Goal: Task Accomplishment & Management: Use online tool/utility

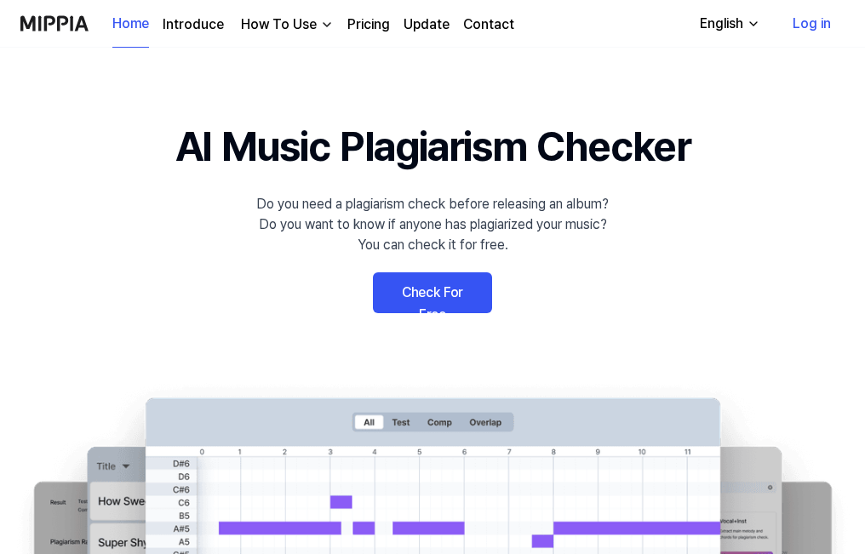
click at [801, 24] on link "Log in" at bounding box center [812, 24] width 66 height 48
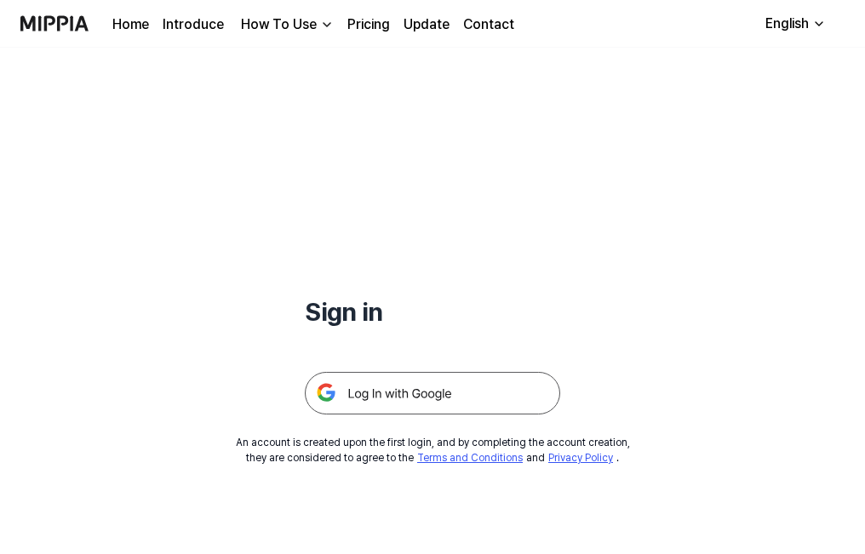
click at [494, 389] on img at bounding box center [432, 393] width 255 height 43
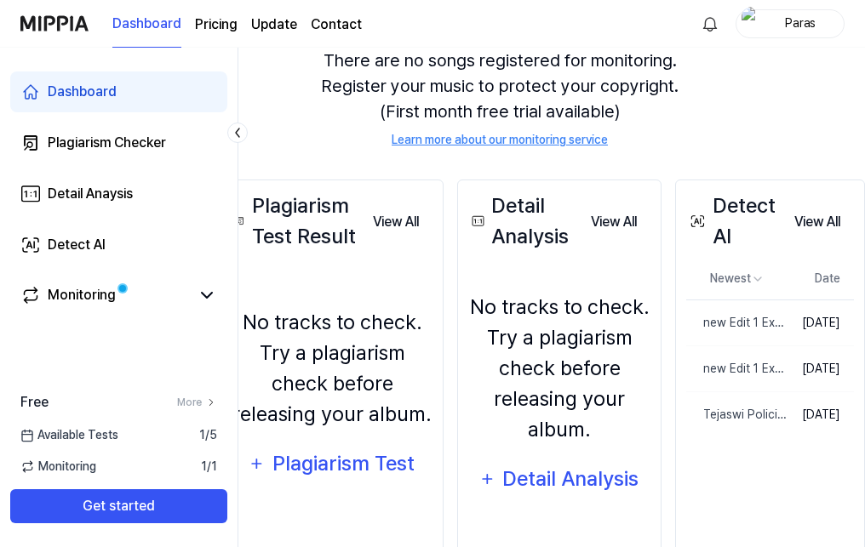
scroll to position [170, 92]
click at [129, 235] on link "Detect AI" at bounding box center [118, 245] width 217 height 41
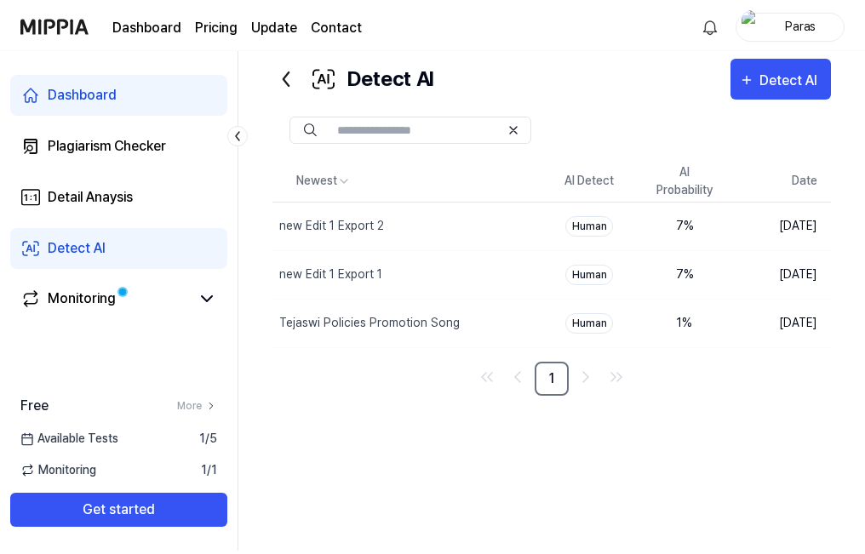
scroll to position [35, 0]
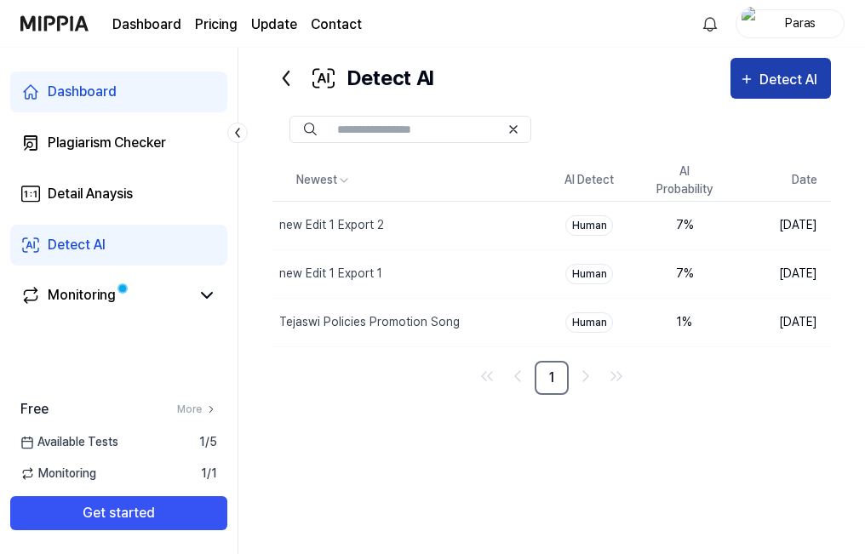
click at [737, 78] on button "Detect AI" at bounding box center [780, 78] width 100 height 41
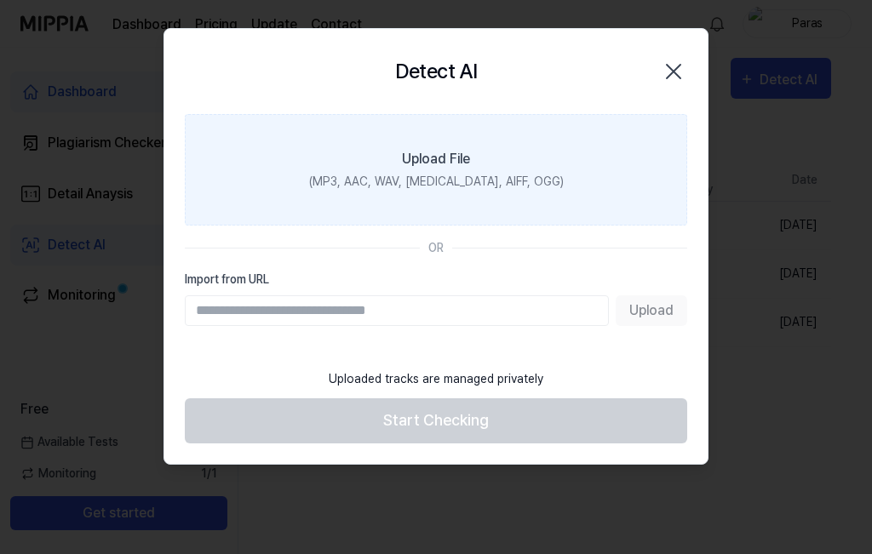
click at [499, 173] on div "(MP3, AAC, WAV, FLAC, AIFF, OGG)" at bounding box center [436, 182] width 255 height 18
click at [0, 0] on input "Upload File (MP3, AAC, WAV, FLAC, AIFF, OGG)" at bounding box center [0, 0] width 0 height 0
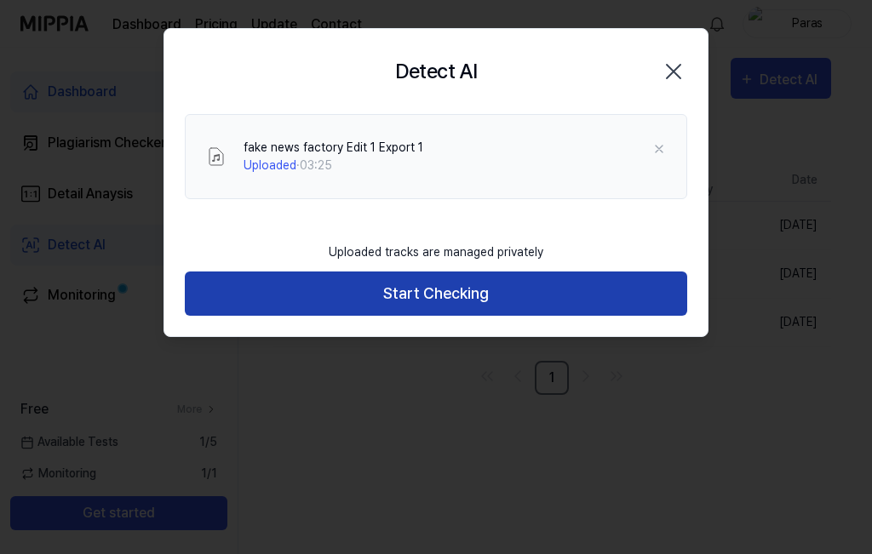
click at [621, 288] on button "Start Checking" at bounding box center [436, 294] width 502 height 45
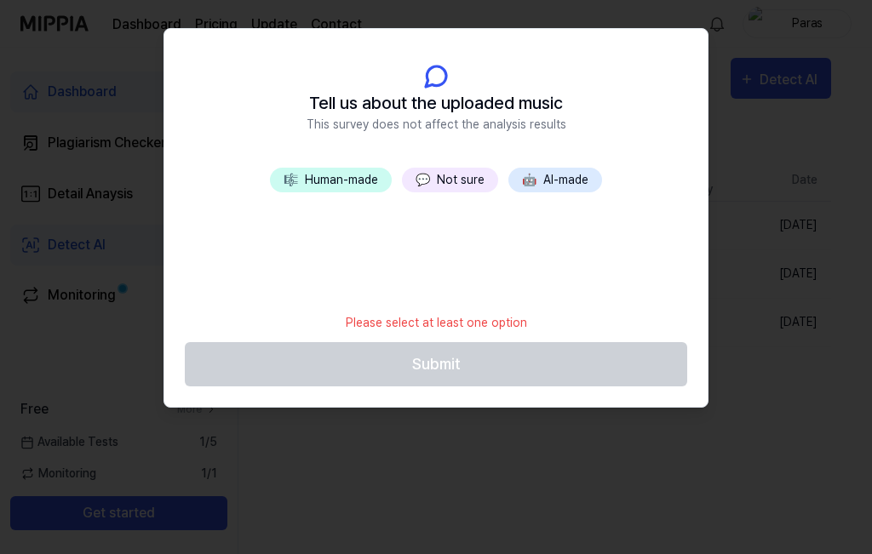
click at [463, 184] on button "💬 Not sure" at bounding box center [450, 180] width 96 height 25
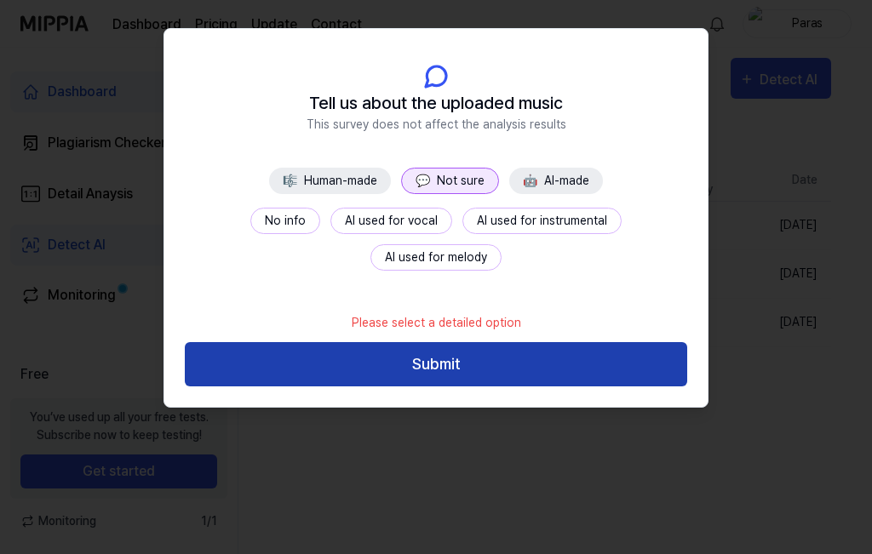
click at [518, 349] on button "Submit" at bounding box center [436, 364] width 502 height 45
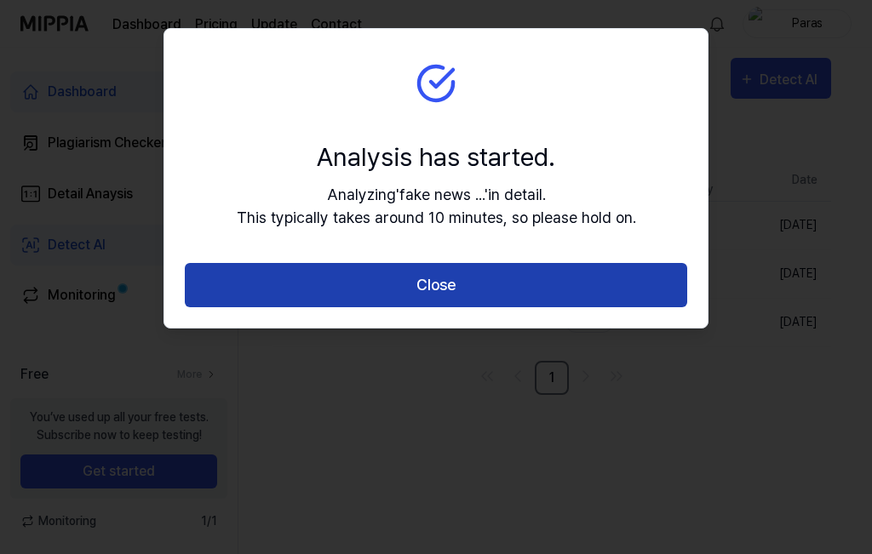
click at [502, 299] on button "Close" at bounding box center [436, 285] width 502 height 45
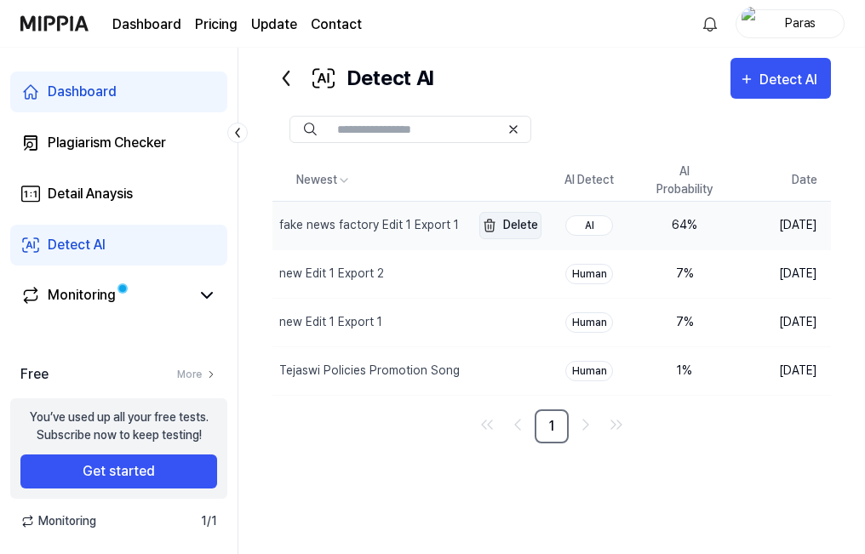
click at [492, 226] on img "button" at bounding box center [489, 225] width 20 height 20
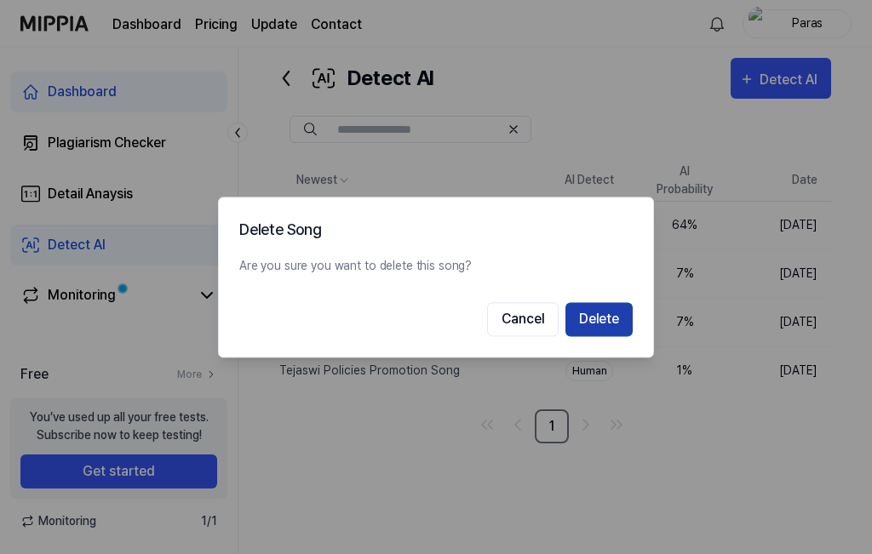
click at [584, 309] on button "Delete" at bounding box center [598, 319] width 67 height 34
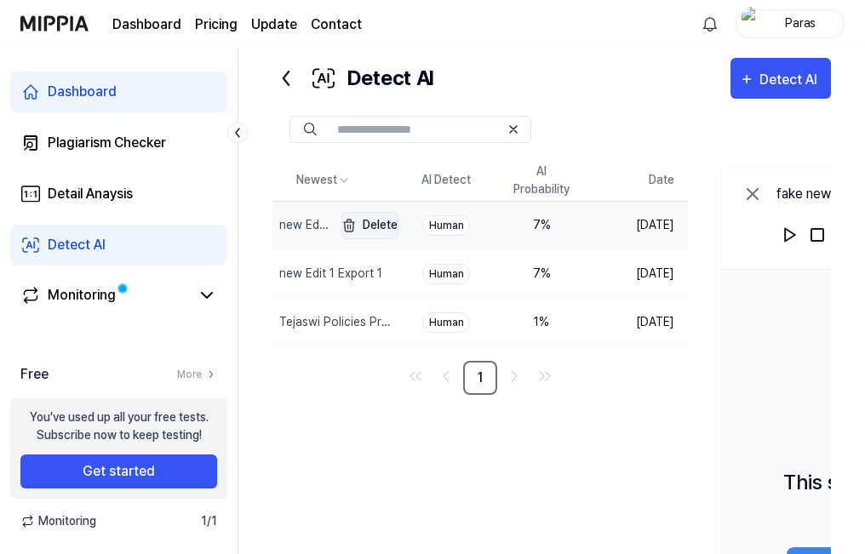
click at [359, 232] on img "button" at bounding box center [349, 225] width 20 height 20
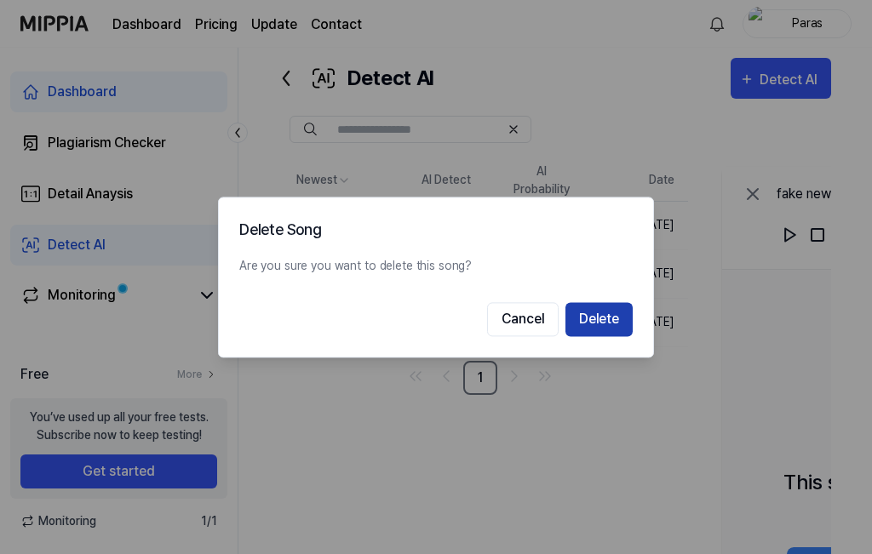
click at [599, 318] on button "Delete" at bounding box center [598, 319] width 67 height 34
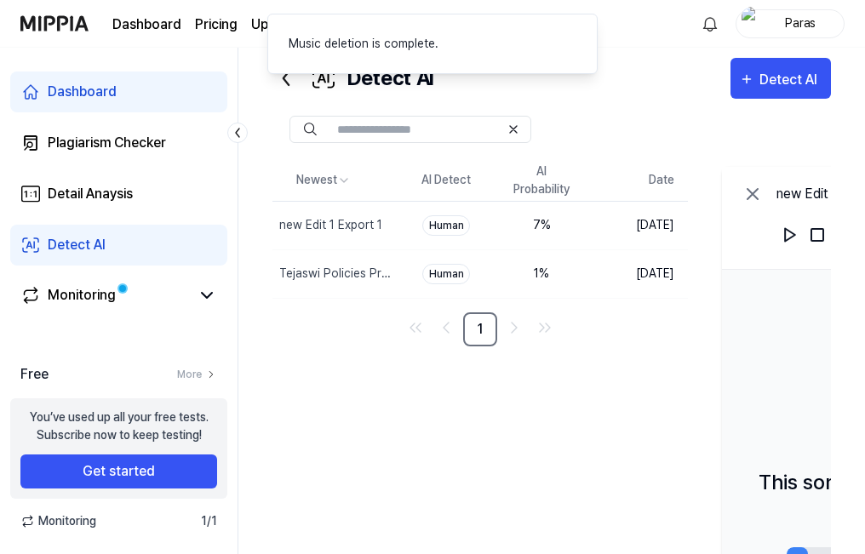
click at [0, 0] on img "button" at bounding box center [0, 0] width 0 height 0
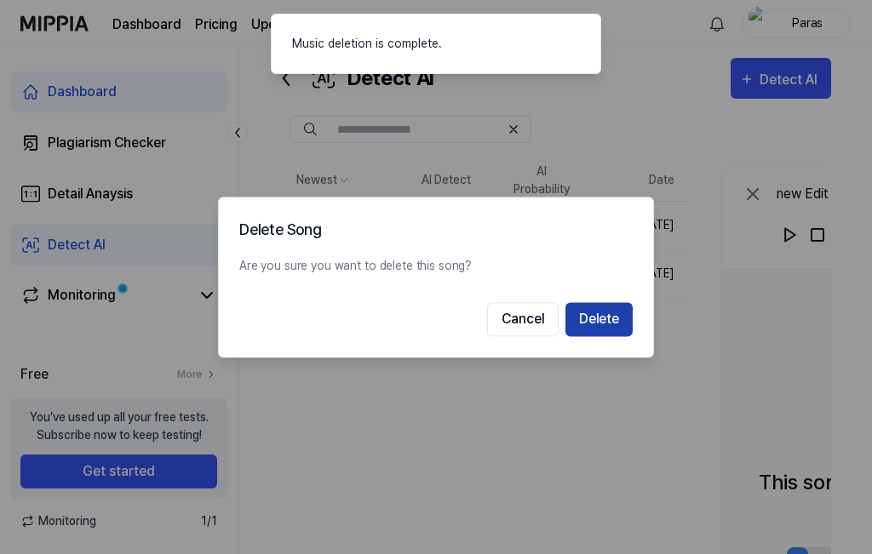
click at [594, 325] on button "Delete" at bounding box center [598, 319] width 67 height 34
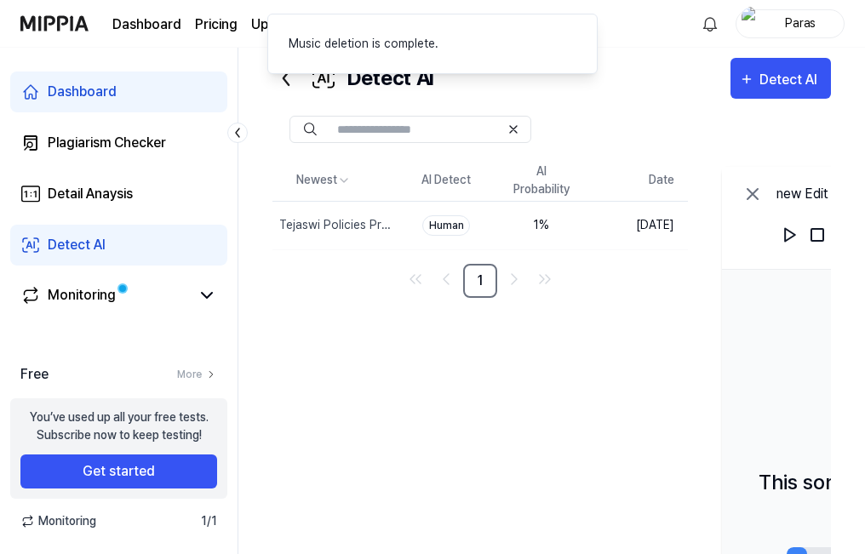
click at [0, 0] on img "button" at bounding box center [0, 0] width 0 height 0
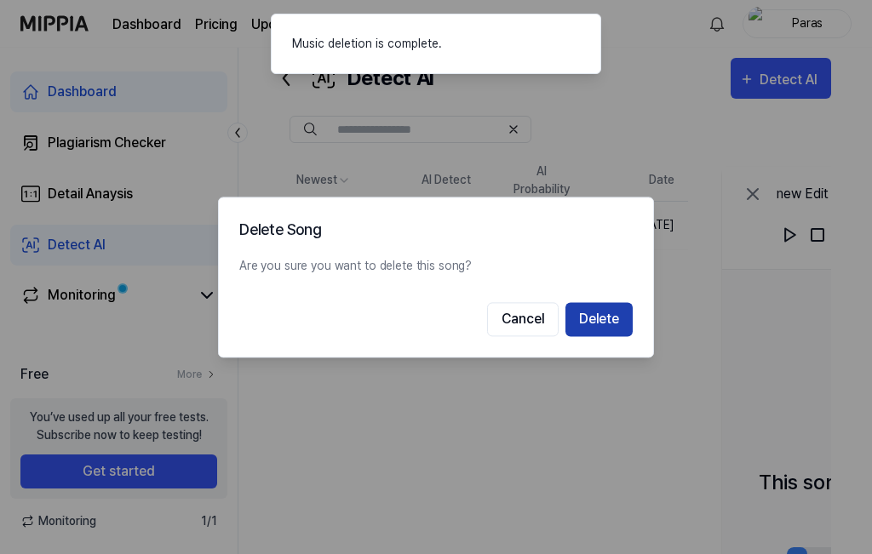
click at [596, 328] on button "Delete" at bounding box center [598, 319] width 67 height 34
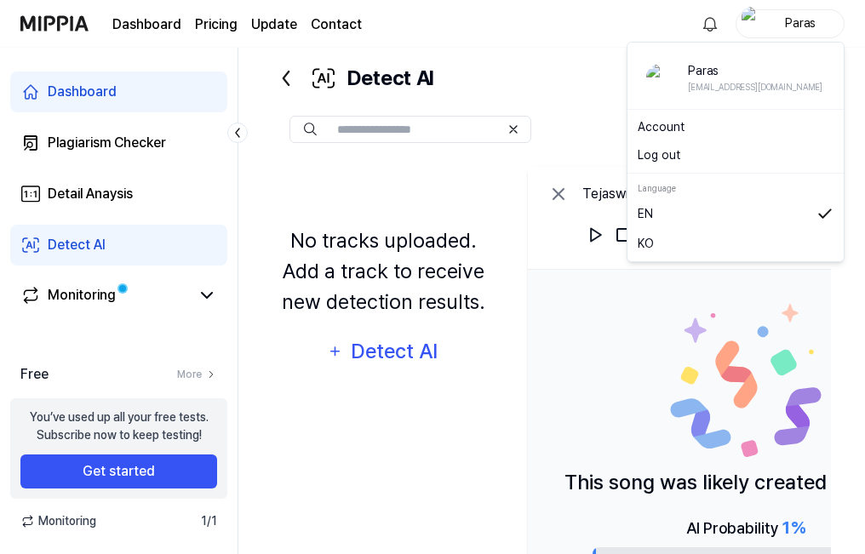
click at [776, 27] on div "Paras" at bounding box center [800, 23] width 66 height 19
click at [661, 146] on button "Log out" at bounding box center [736, 155] width 196 height 18
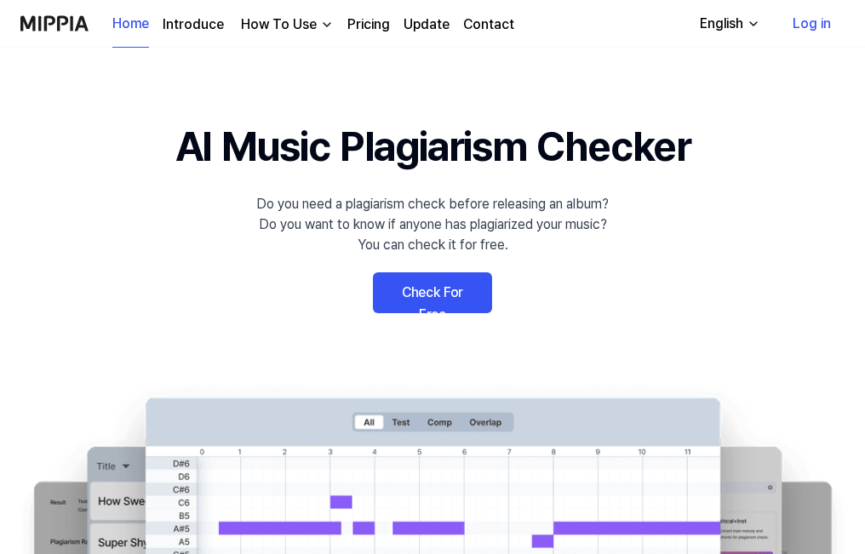
click at [366, 17] on link "Pricing" at bounding box center [368, 24] width 43 height 20
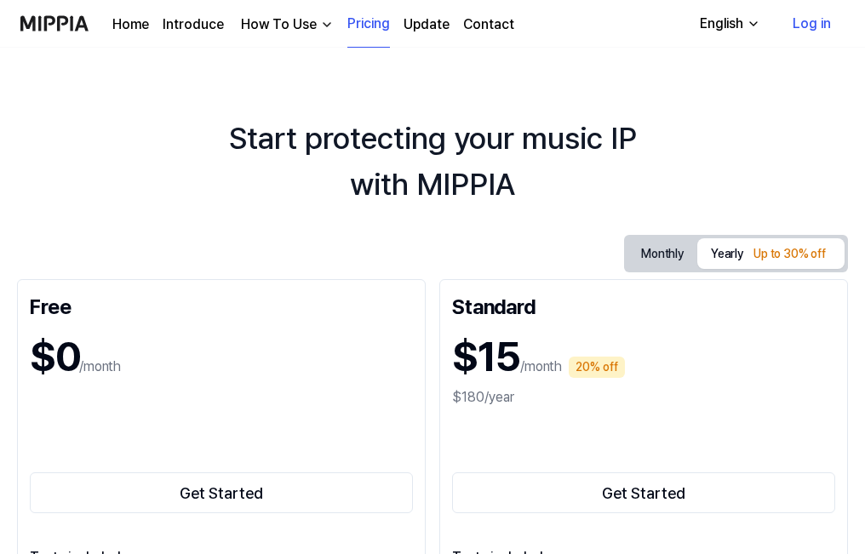
click at [679, 248] on button "Monthly" at bounding box center [662, 253] width 70 height 31
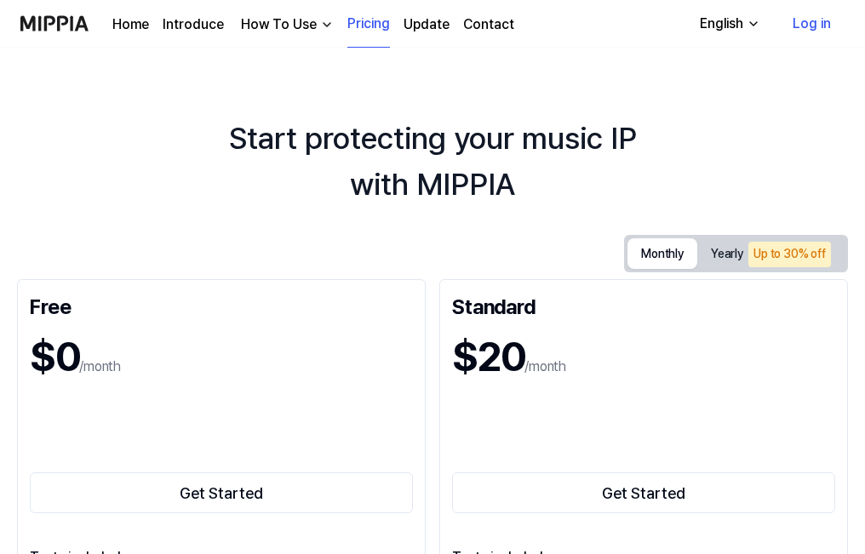
click at [826, 24] on link "Log in" at bounding box center [812, 24] width 66 height 48
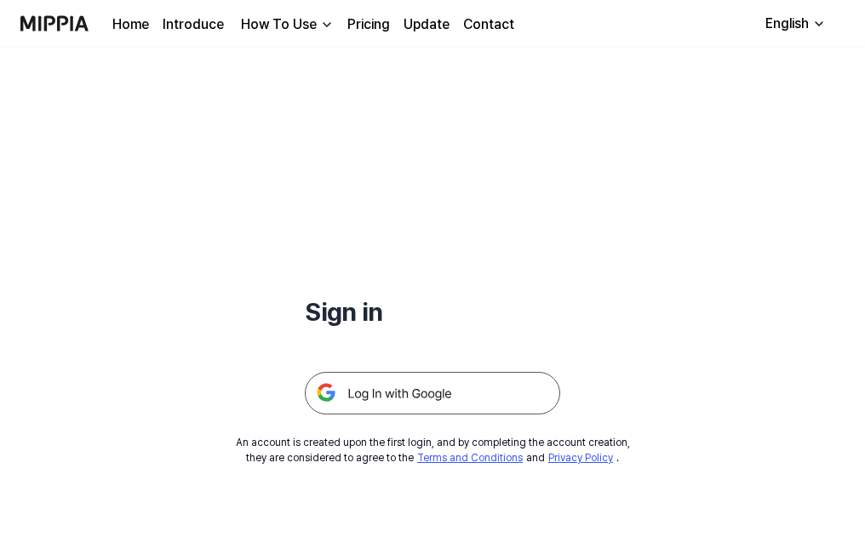
click at [404, 397] on img at bounding box center [432, 393] width 255 height 43
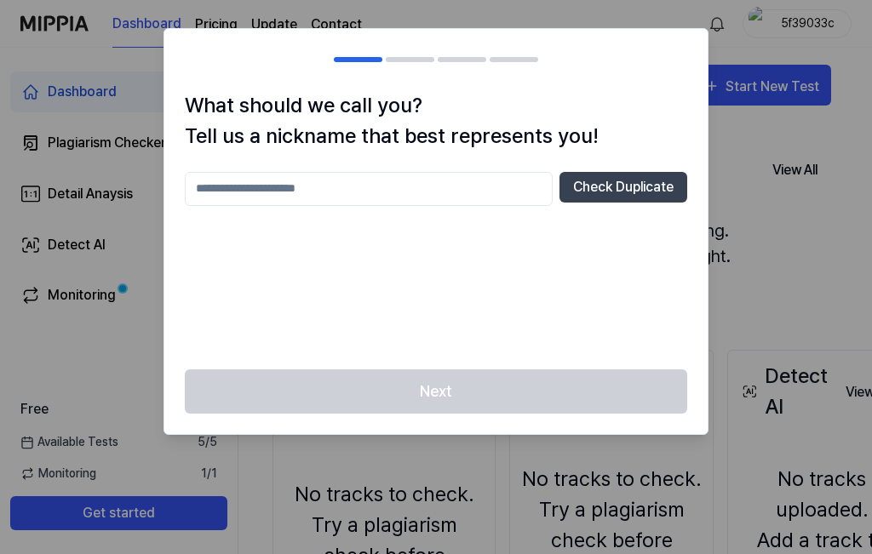
click at [420, 188] on input "text" at bounding box center [369, 189] width 368 height 34
type input "****"
click at [616, 190] on button "Check Duplicate" at bounding box center [623, 187] width 128 height 31
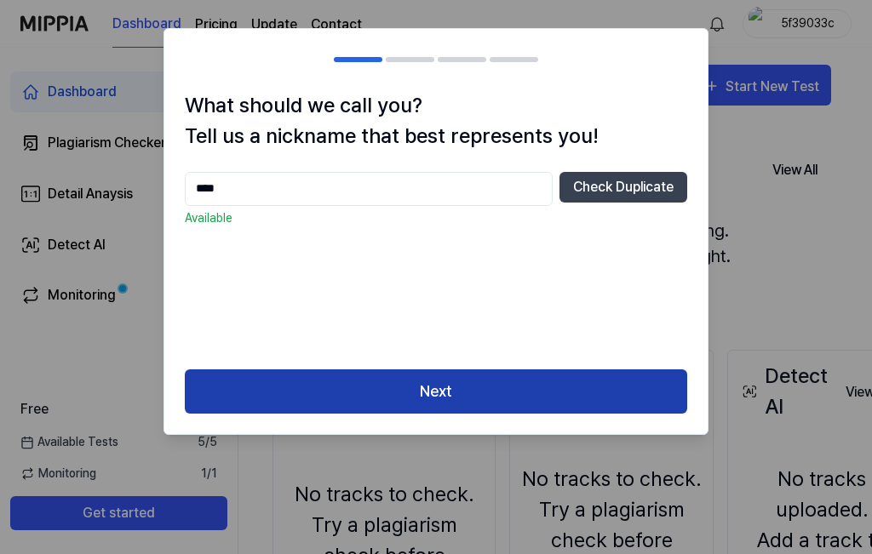
click at [557, 388] on button "Next" at bounding box center [436, 391] width 502 height 45
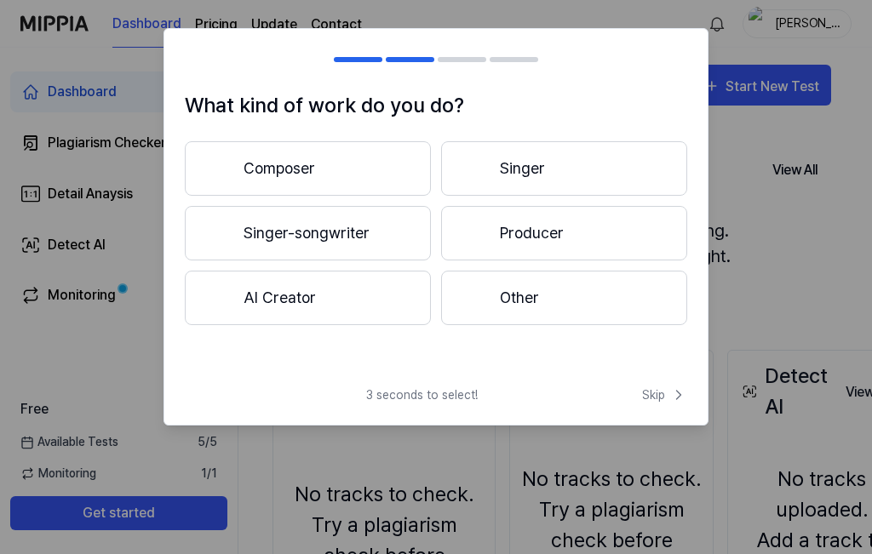
click at [528, 239] on button "Producer" at bounding box center [564, 233] width 246 height 54
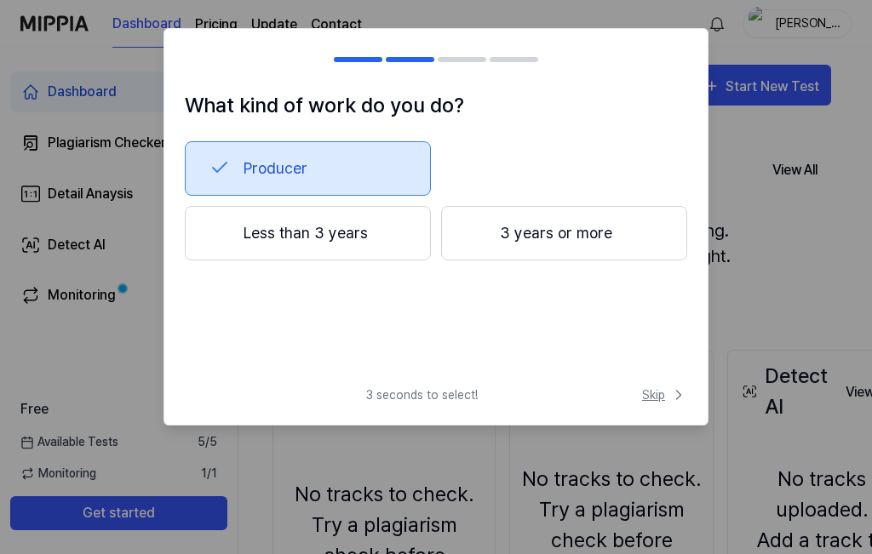
click at [656, 392] on span "Skip" at bounding box center [664, 395] width 45 height 18
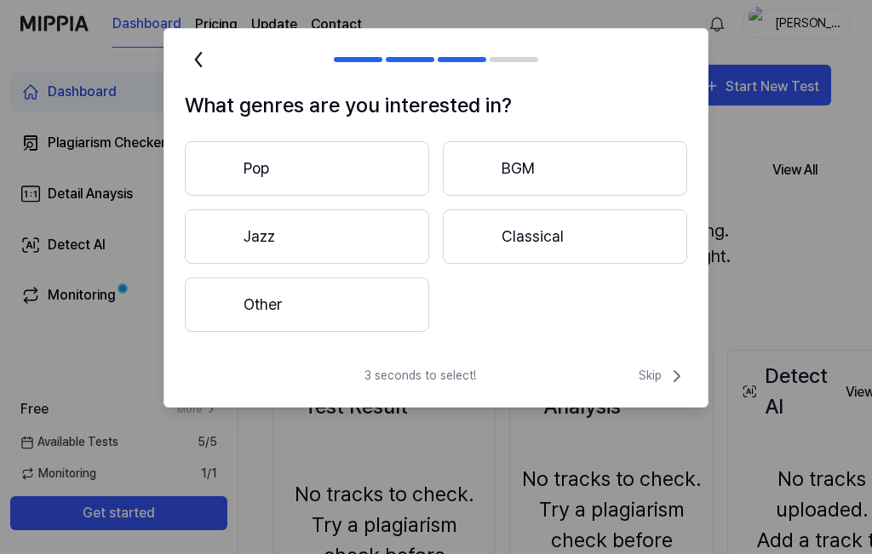
click at [301, 172] on button "Pop" at bounding box center [307, 168] width 244 height 54
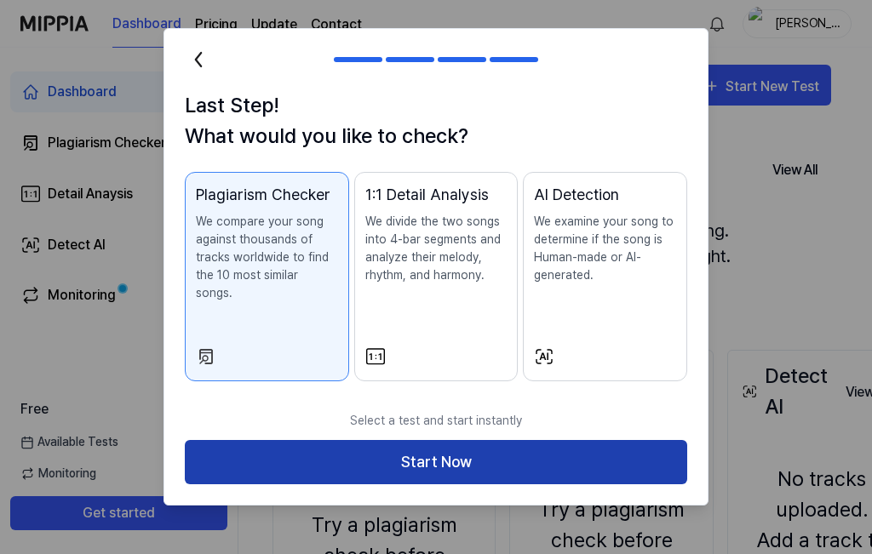
click at [514, 440] on button "Start Now" at bounding box center [436, 462] width 502 height 45
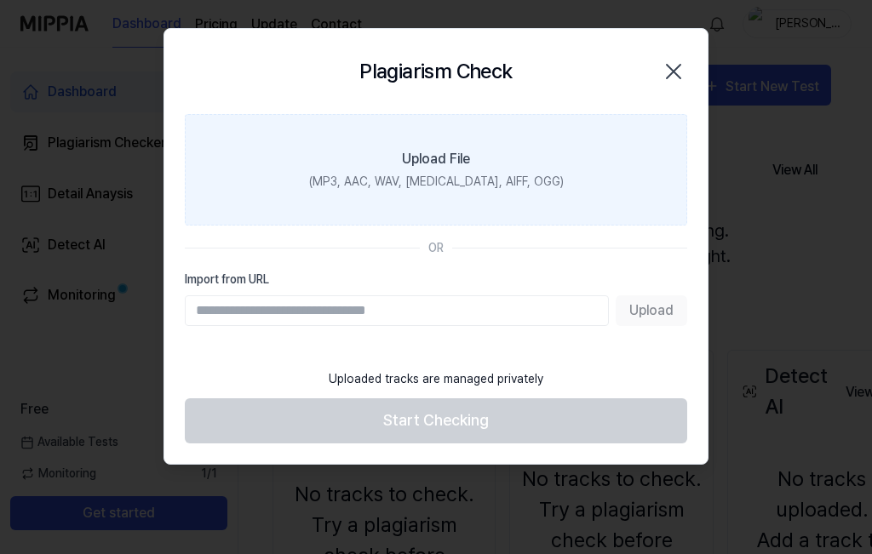
click at [429, 161] on div "Upload File" at bounding box center [436, 159] width 68 height 20
click at [0, 0] on input "Upload File (MP3, AAC, WAV, FLAC, AIFF, OGG)" at bounding box center [0, 0] width 0 height 0
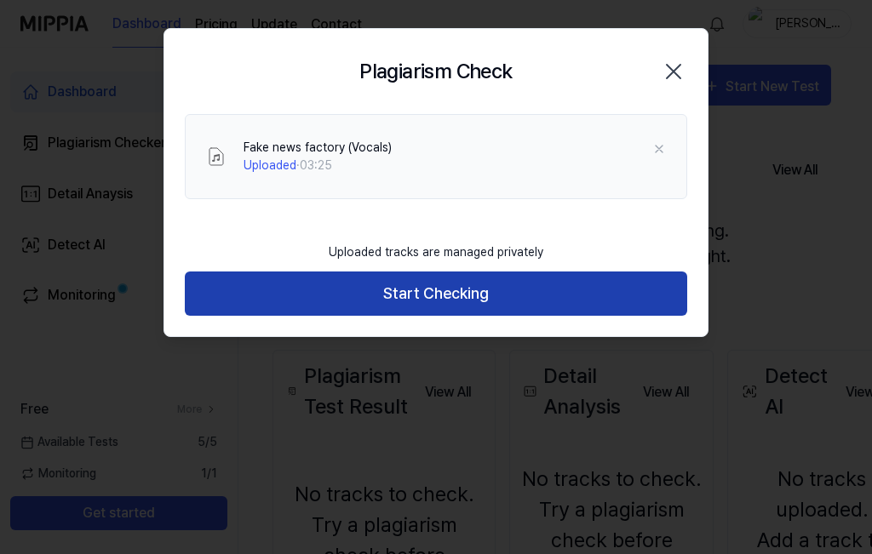
click at [533, 284] on button "Start Checking" at bounding box center [436, 294] width 502 height 45
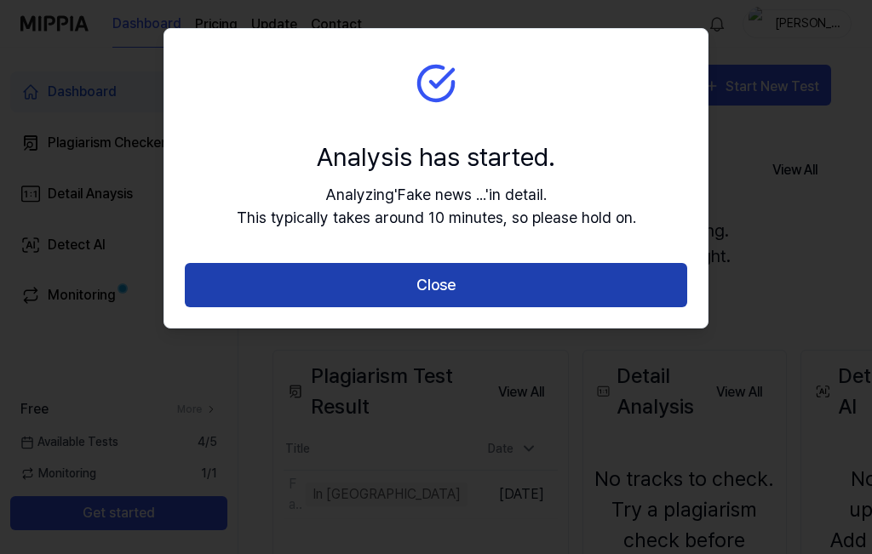
click at [571, 287] on button "Close" at bounding box center [436, 285] width 502 height 45
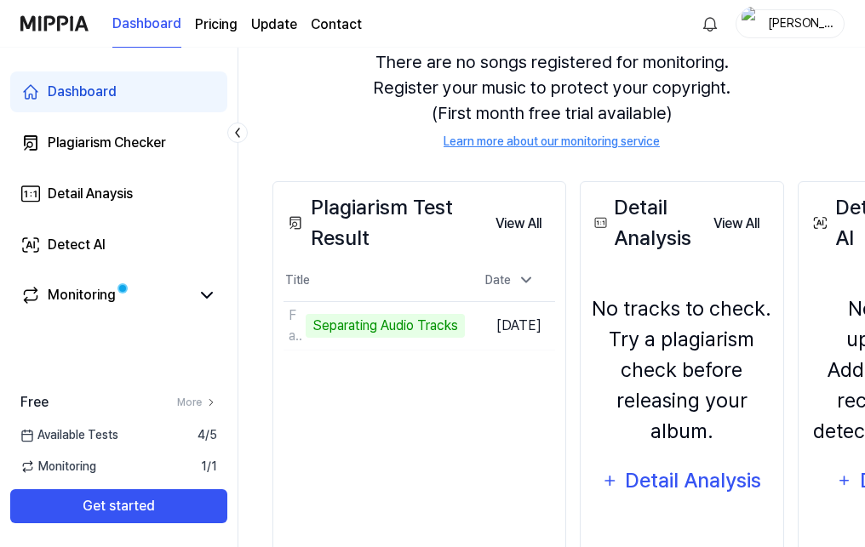
scroll to position [170, 0]
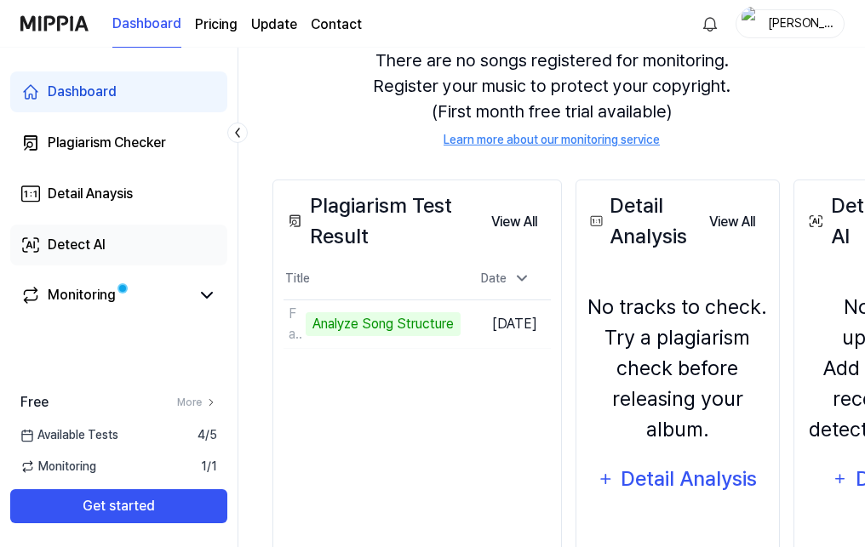
click at [118, 240] on link "Detect AI" at bounding box center [118, 245] width 217 height 41
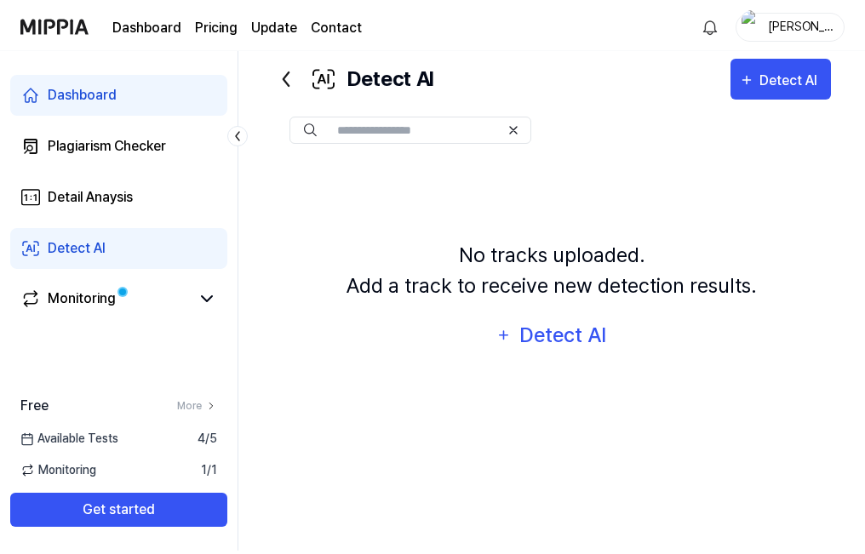
scroll to position [35, 0]
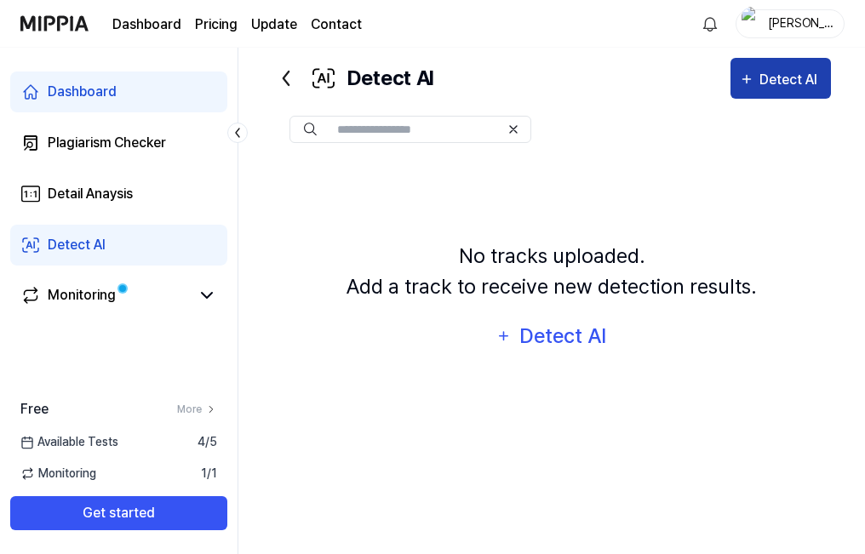
click at [771, 87] on div "Detect AI" at bounding box center [790, 80] width 63 height 22
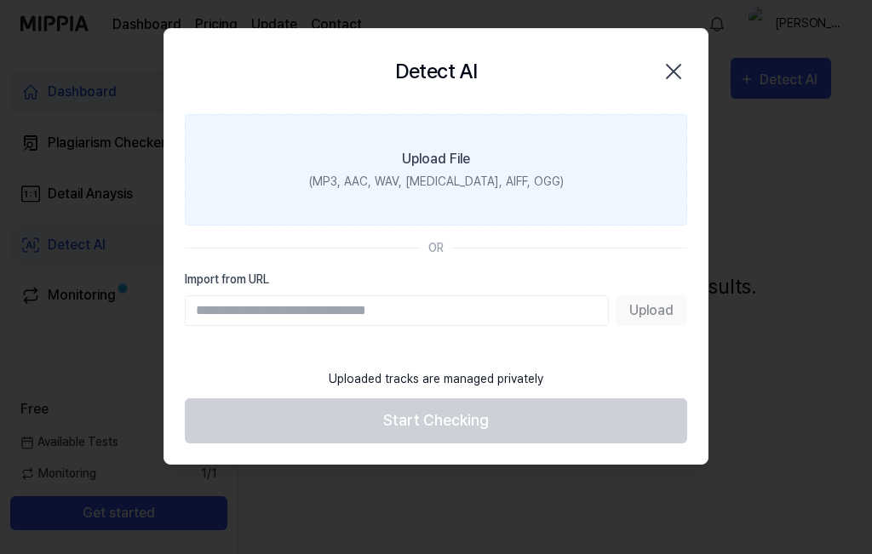
click at [441, 138] on label "Upload File (MP3, AAC, WAV, FLAC, AIFF, OGG)" at bounding box center [436, 170] width 502 height 112
click at [0, 0] on input "Upload File (MP3, AAC, WAV, FLAC, AIFF, OGG)" at bounding box center [0, 0] width 0 height 0
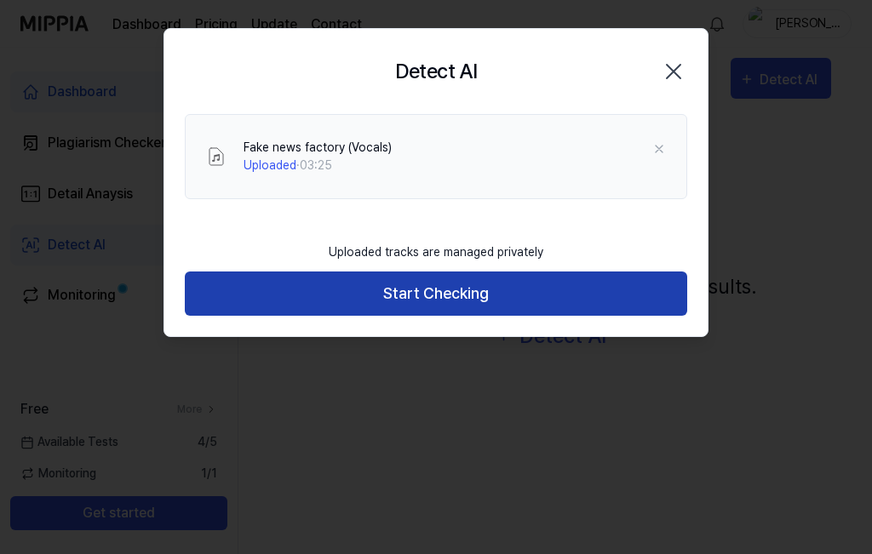
click at [545, 289] on button "Start Checking" at bounding box center [436, 294] width 502 height 45
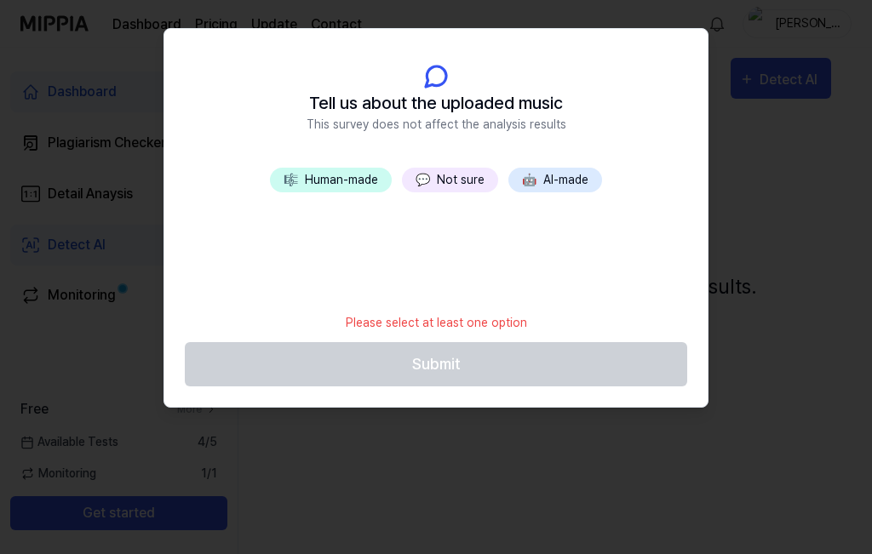
click at [452, 172] on button "💬 Not sure" at bounding box center [450, 180] width 96 height 25
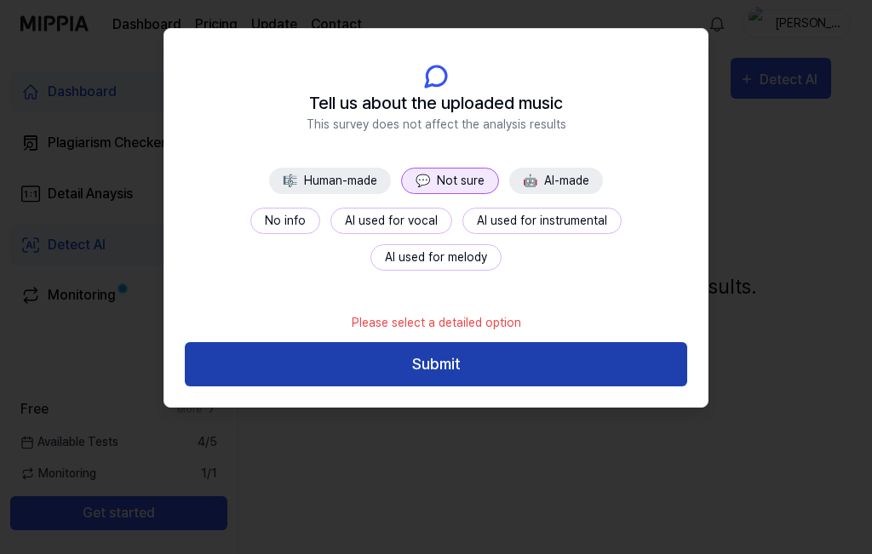
click at [462, 366] on button "Submit" at bounding box center [436, 364] width 502 height 45
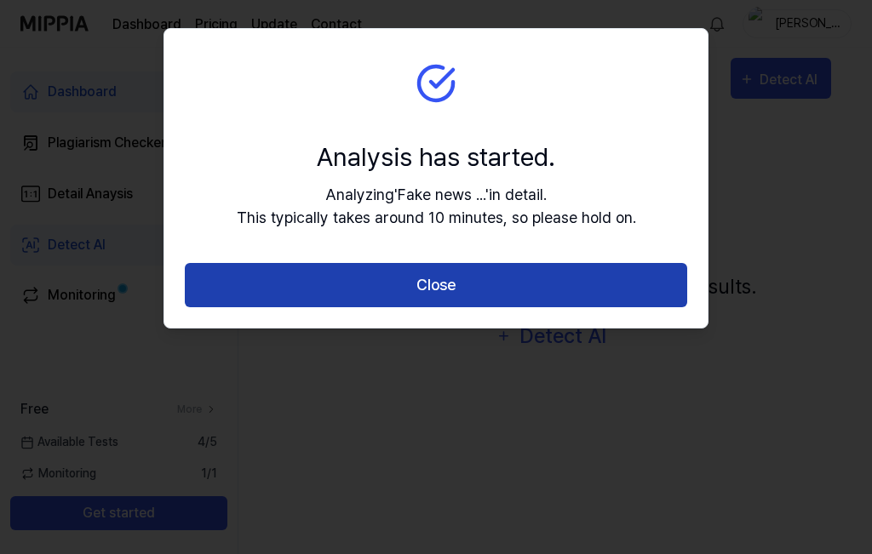
click at [472, 300] on button "Close" at bounding box center [436, 285] width 502 height 45
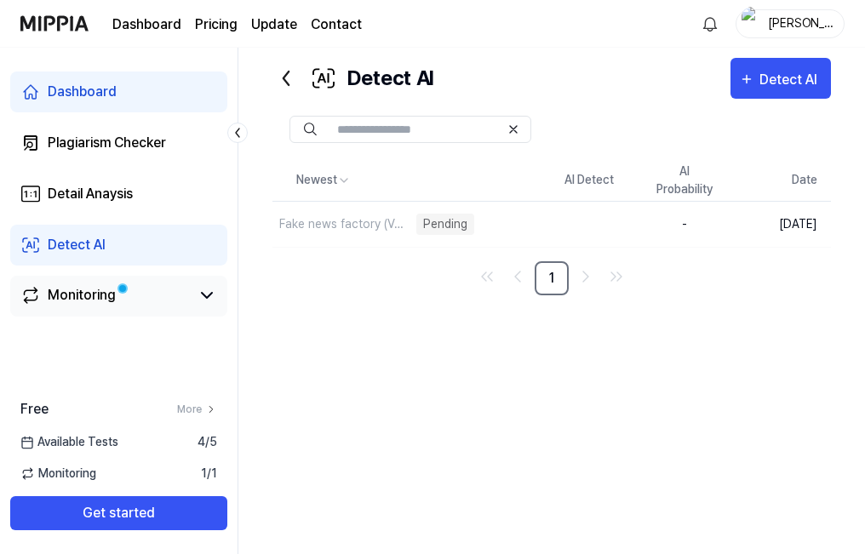
click at [149, 294] on link "Monitoring" at bounding box center [104, 295] width 169 height 20
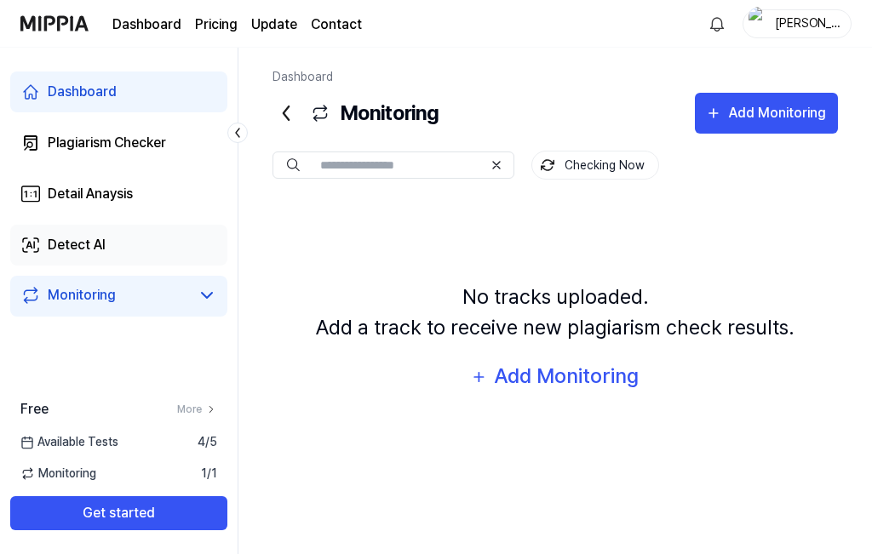
click at [105, 248] on div "Detect AI" at bounding box center [77, 245] width 58 height 20
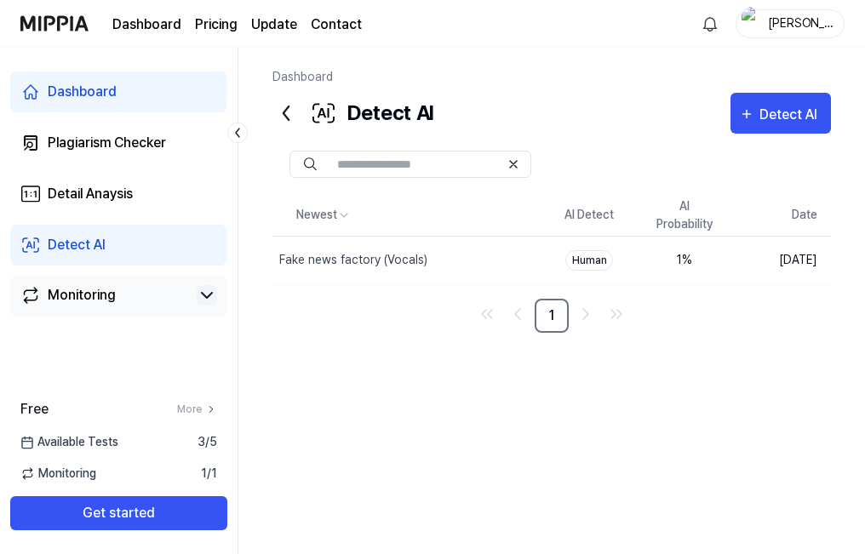
click at [207, 298] on icon at bounding box center [207, 295] width 10 height 5
click at [207, 299] on icon at bounding box center [207, 295] width 20 height 20
click at [116, 146] on div "Plagiarism Checker" at bounding box center [107, 143] width 118 height 20
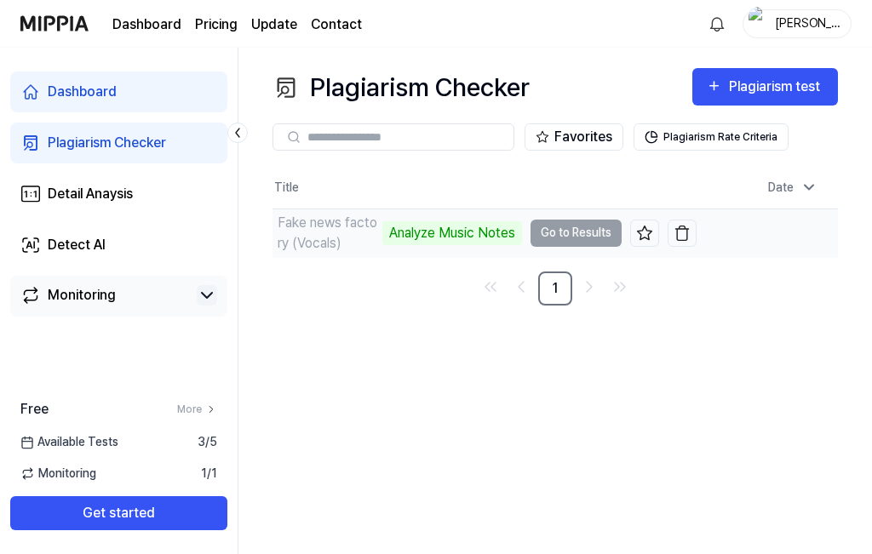
click at [547, 233] on td "Fake news factory (Vocals) Analyze Music Notes Go to Results" at bounding box center [484, 233] width 424 height 48
click at [326, 225] on div "Fake news factory (Vocals)" at bounding box center [328, 233] width 100 height 41
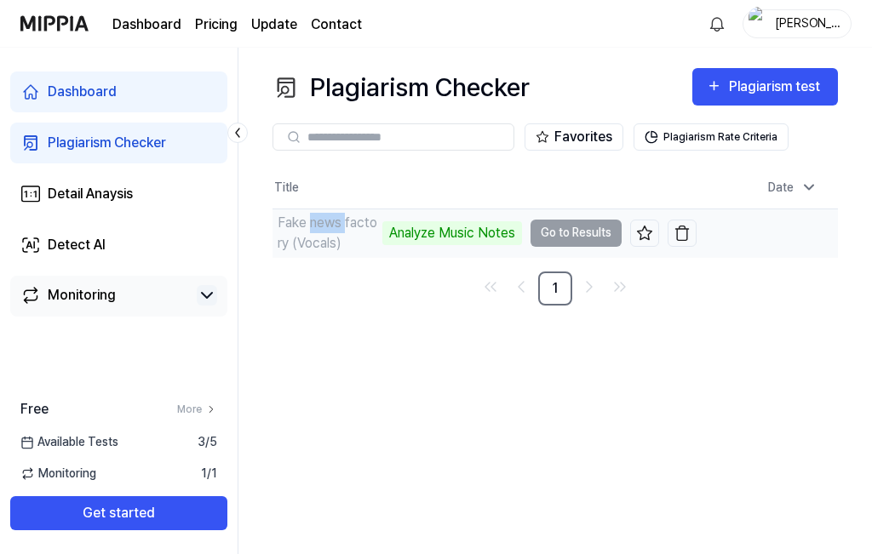
click at [326, 225] on div "Fake news factory (Vocals)" at bounding box center [328, 233] width 100 height 41
click at [455, 232] on div "Analyze Music Notes" at bounding box center [452, 233] width 140 height 24
click at [564, 226] on td "Fake news factory (Vocals) Analyze Music Notes Go to Results" at bounding box center [484, 233] width 424 height 48
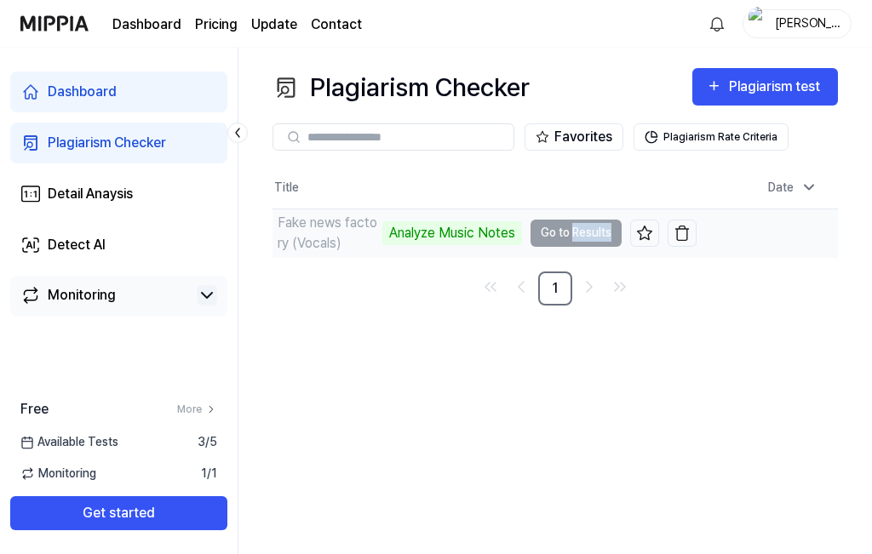
click at [564, 226] on td "Fake news factory (Vocals) Analyze Music Notes Go to Results" at bounding box center [484, 233] width 424 height 48
click at [547, 227] on td "Fake news factory (Vocals) Analyze Music Notes Go to Results" at bounding box center [484, 233] width 424 height 48
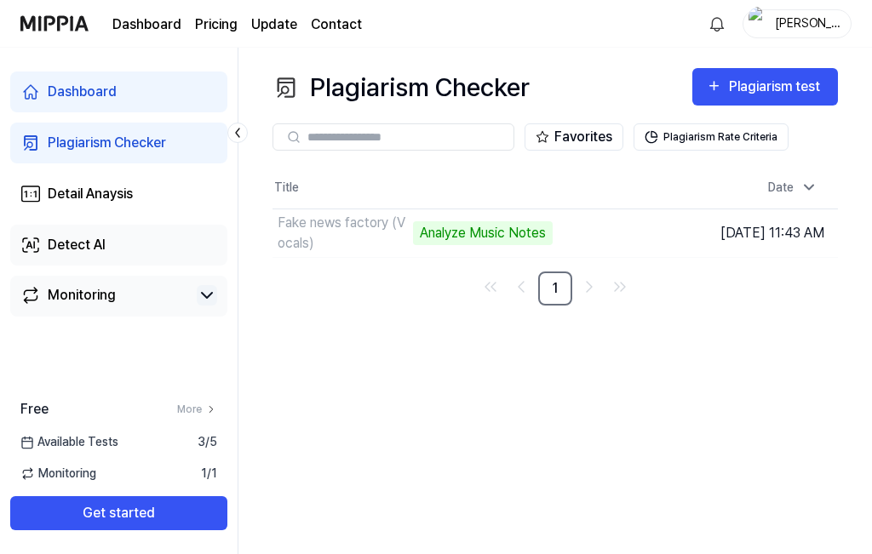
click at [88, 243] on div "Detect AI" at bounding box center [77, 245] width 58 height 20
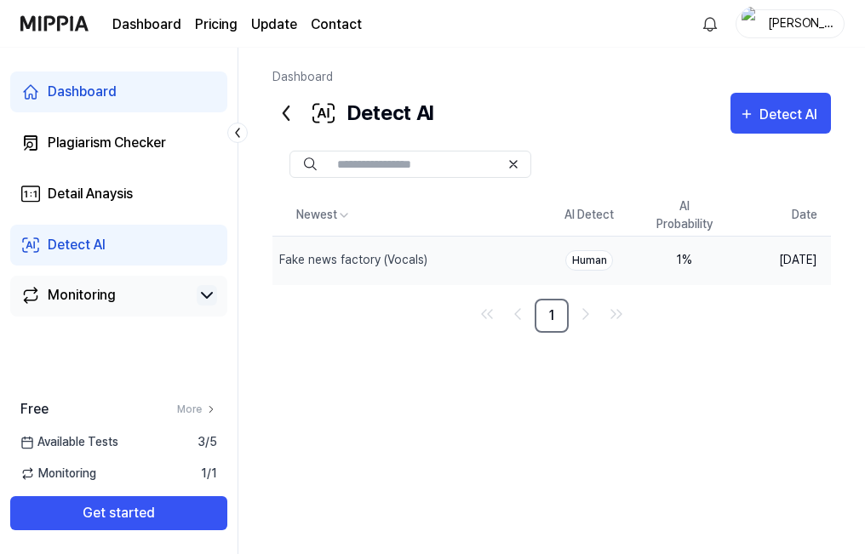
click at [689, 260] on div "1 %" at bounding box center [684, 260] width 68 height 18
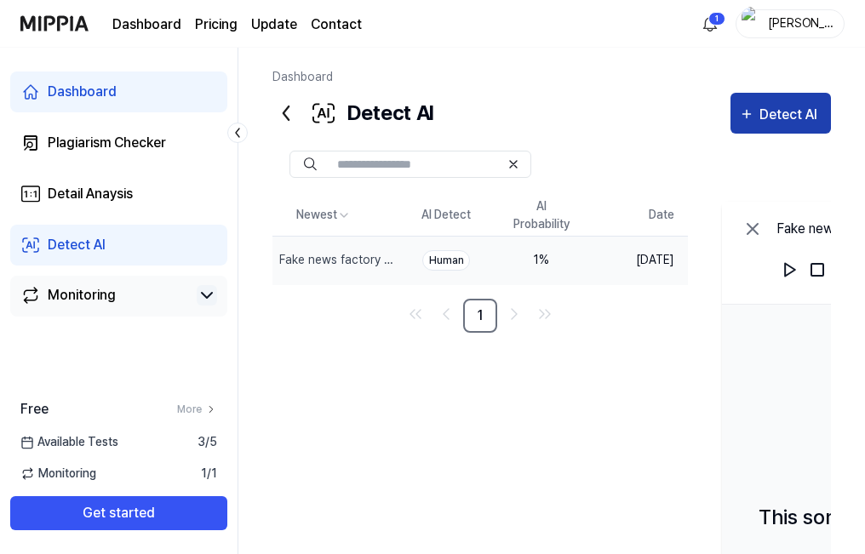
click at [787, 104] on div "Detect AI" at bounding box center [790, 115] width 63 height 22
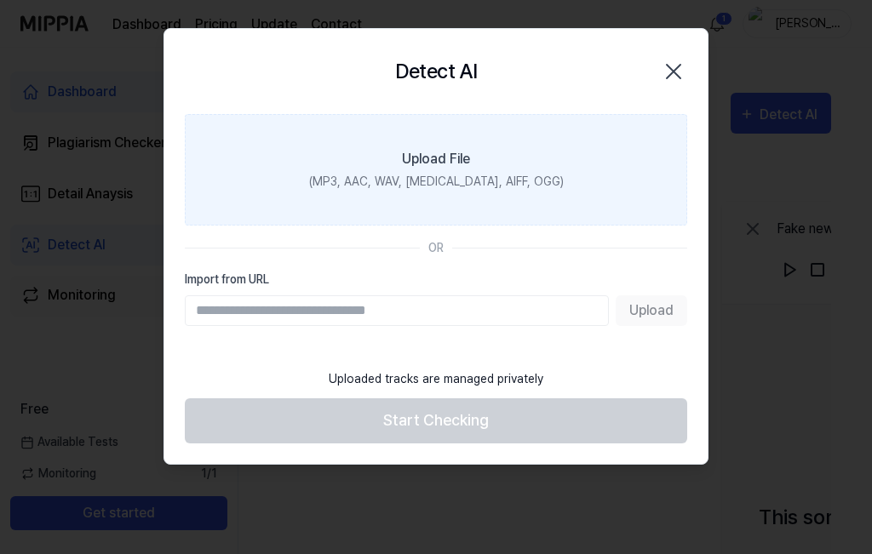
click at [448, 165] on div "Upload File" at bounding box center [436, 159] width 68 height 20
click at [0, 0] on input "Upload File (MP3, AAC, WAV, FLAC, AIFF, OGG)" at bounding box center [0, 0] width 0 height 0
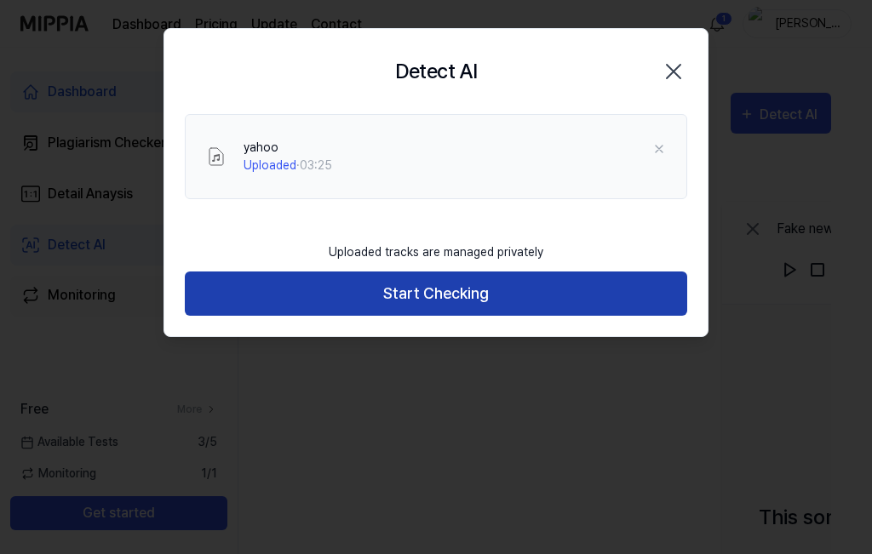
click at [507, 308] on button "Start Checking" at bounding box center [436, 294] width 502 height 45
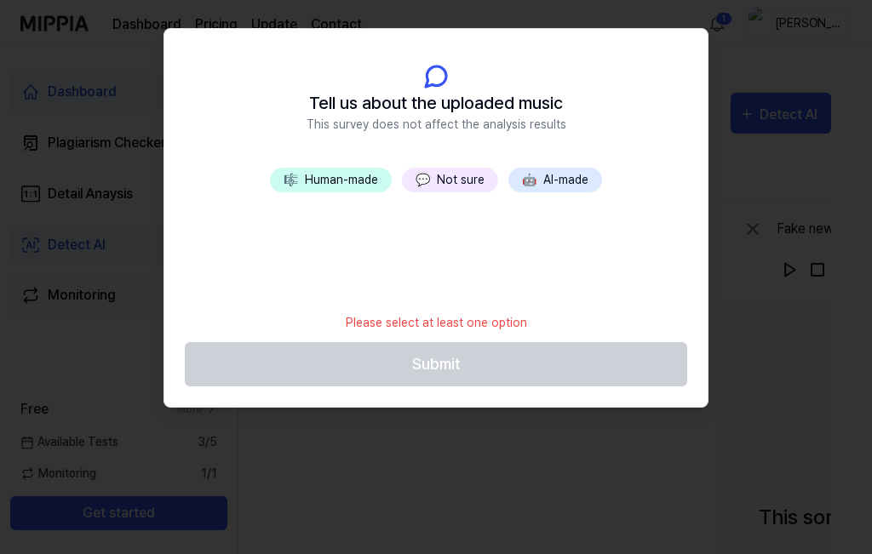
click at [448, 176] on button "💬 Not sure" at bounding box center [450, 180] width 96 height 25
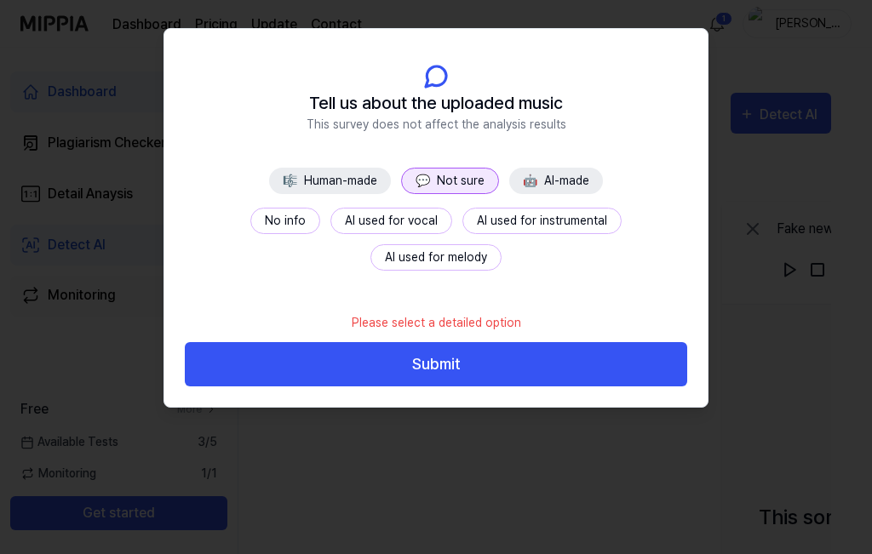
click at [250, 220] on button "No info" at bounding box center [285, 221] width 70 height 26
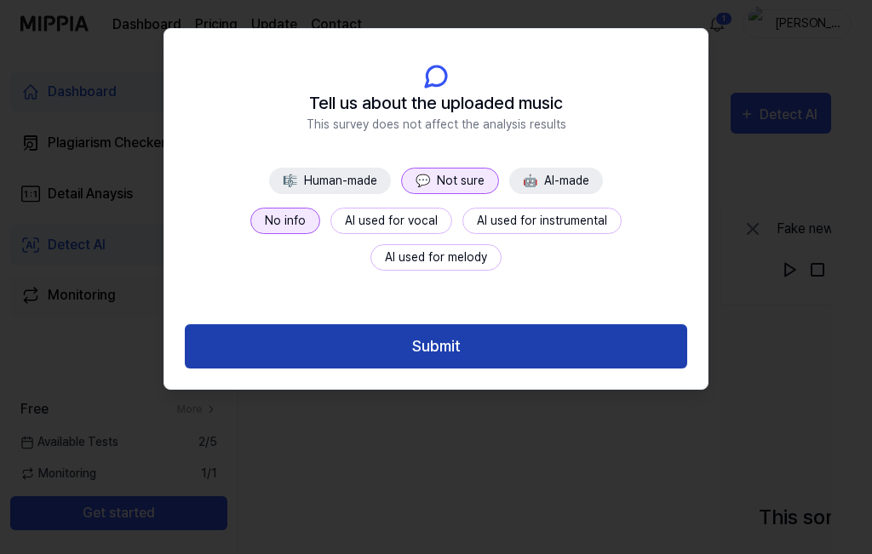
click at [460, 352] on button "Submit" at bounding box center [436, 346] width 502 height 45
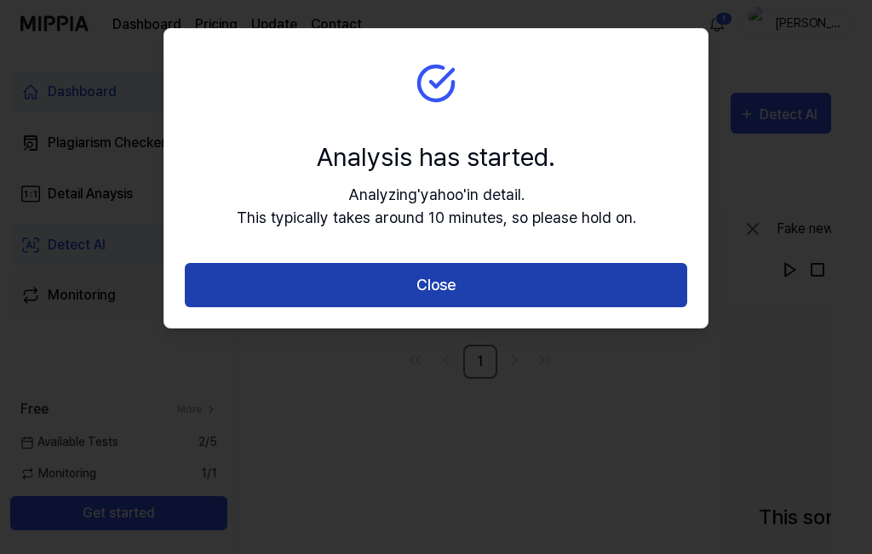
click at [555, 296] on button "Close" at bounding box center [436, 285] width 502 height 45
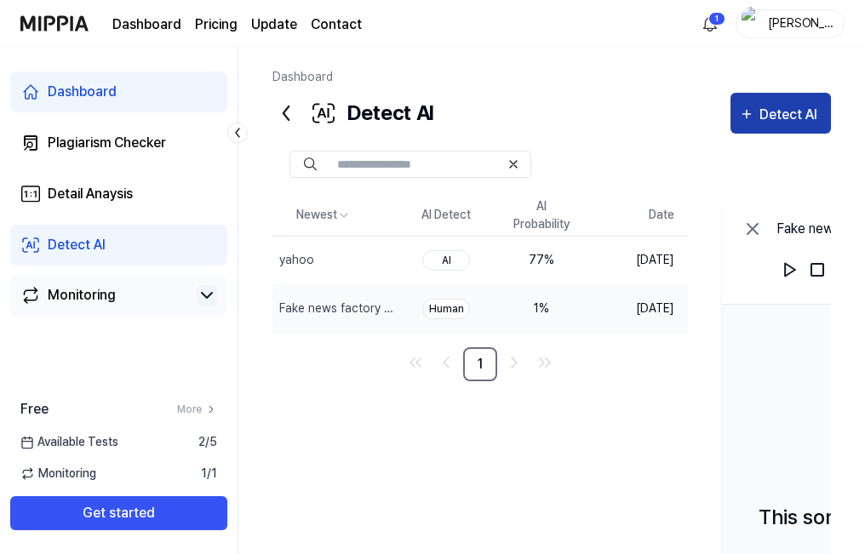
click at [766, 113] on div "Detect AI" at bounding box center [790, 115] width 63 height 22
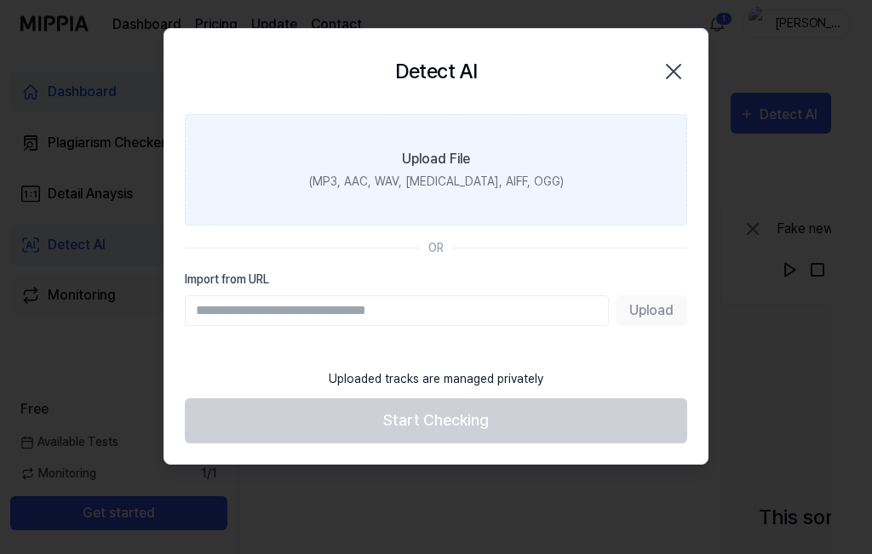
click at [427, 175] on div "(MP3, AAC, WAV, FLAC, AIFF, OGG)" at bounding box center [436, 182] width 255 height 18
click at [0, 0] on input "Upload File (MP3, AAC, WAV, FLAC, AIFF, OGG)" at bounding box center [0, 0] width 0 height 0
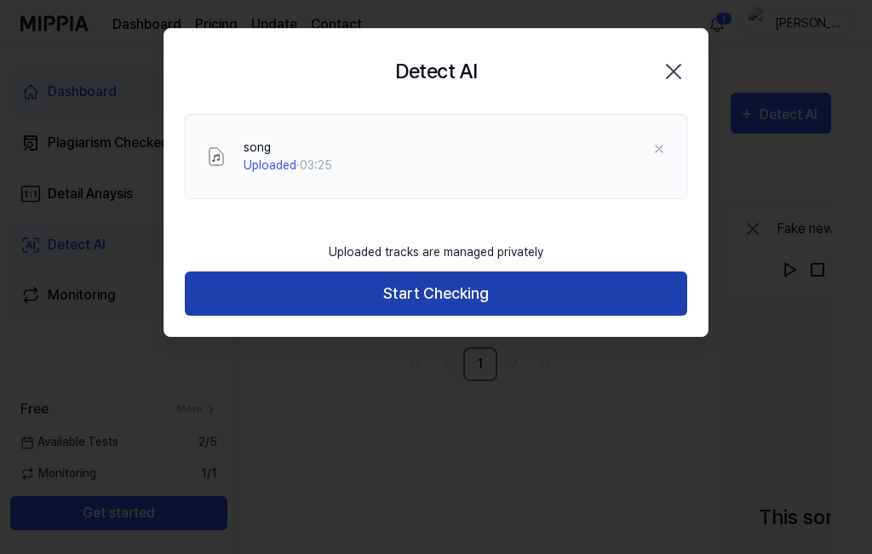
click at [446, 301] on button "Start Checking" at bounding box center [436, 294] width 502 height 45
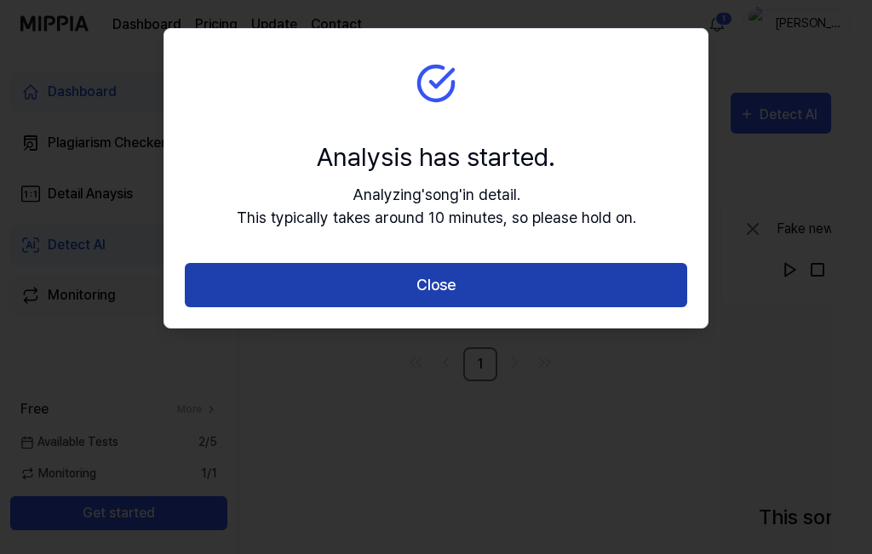
click at [533, 275] on button "Close" at bounding box center [436, 285] width 502 height 45
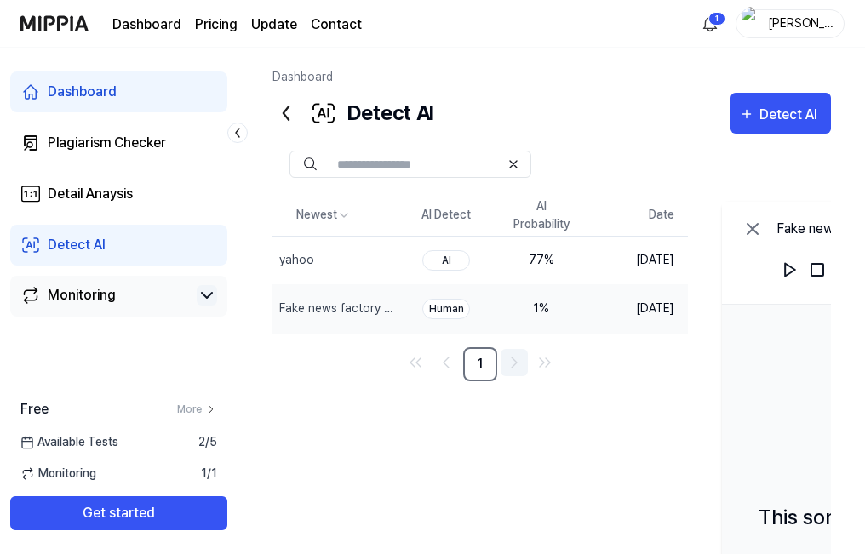
click at [524, 364] on icon "Go to next page" at bounding box center [514, 362] width 20 height 20
click at [517, 364] on icon "Go to next page" at bounding box center [514, 363] width 5 height 10
click at [497, 366] on link "1" at bounding box center [480, 364] width 34 height 34
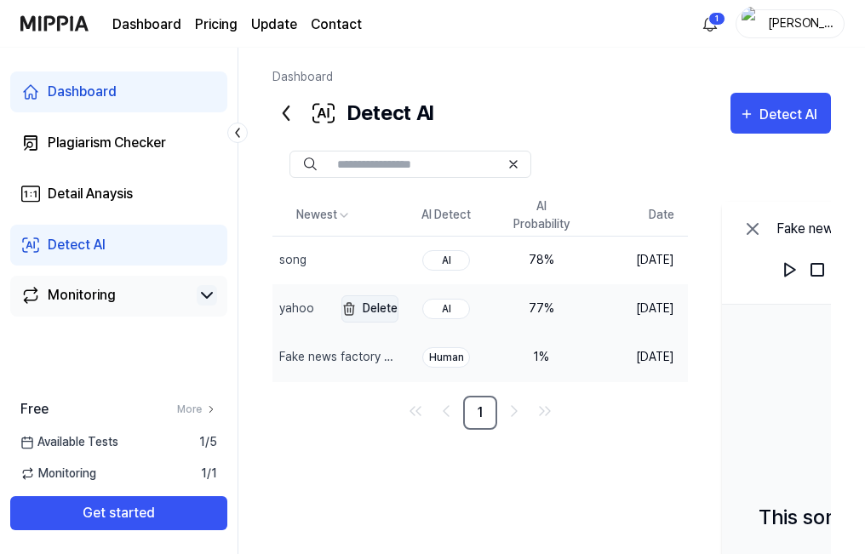
click at [359, 305] on img "button" at bounding box center [349, 309] width 20 height 20
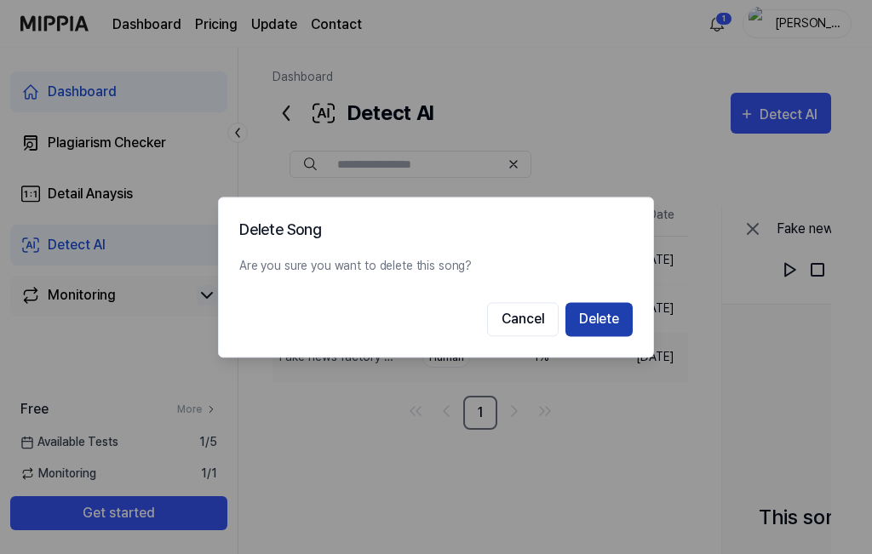
click at [591, 323] on button "Delete" at bounding box center [598, 319] width 67 height 34
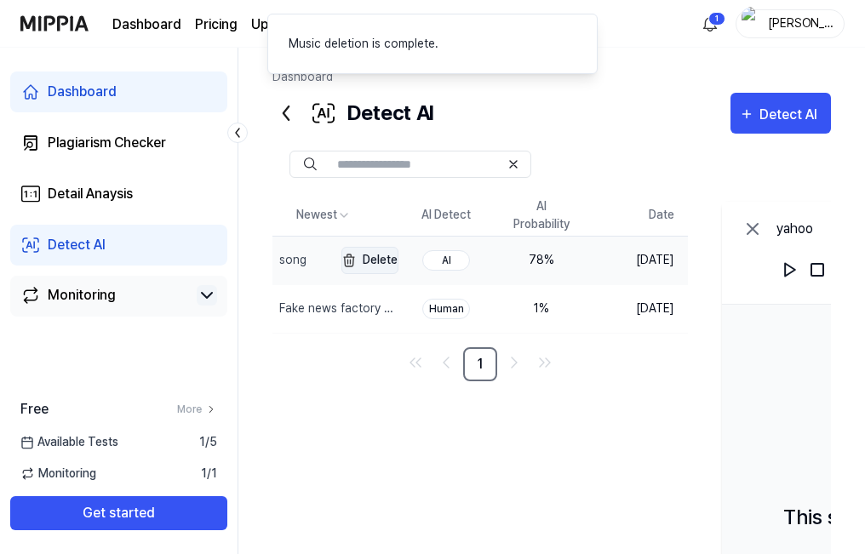
click at [398, 254] on button "Delete" at bounding box center [369, 260] width 57 height 27
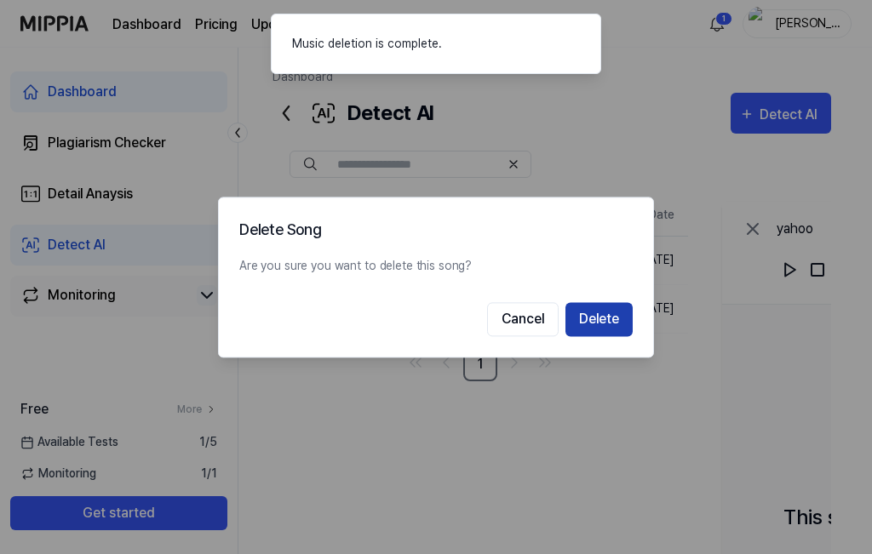
click at [587, 323] on button "Delete" at bounding box center [598, 319] width 67 height 34
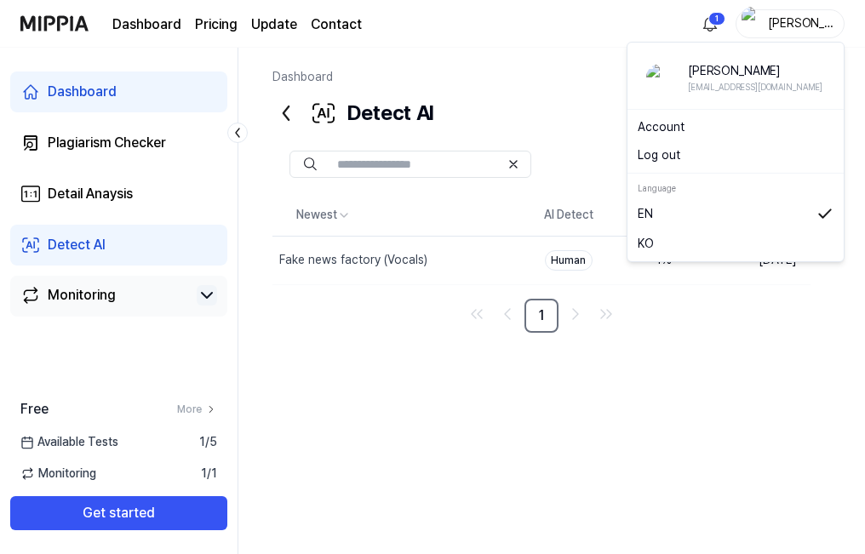
click at [807, 32] on div "bhup" at bounding box center [800, 23] width 66 height 19
click at [644, 151] on button "Log out" at bounding box center [736, 155] width 196 height 18
